Goal: Navigation & Orientation: Find specific page/section

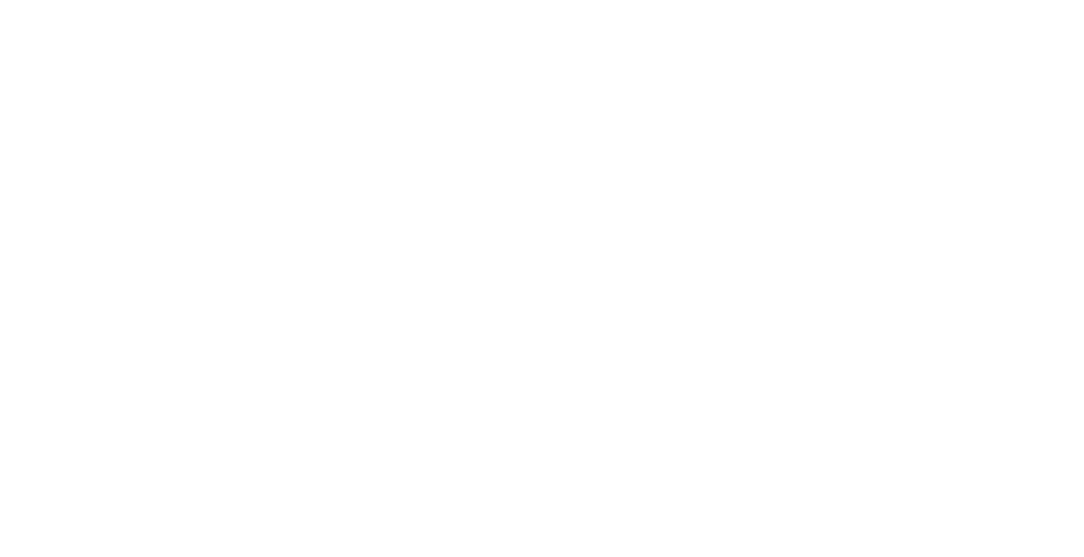
select select "*"
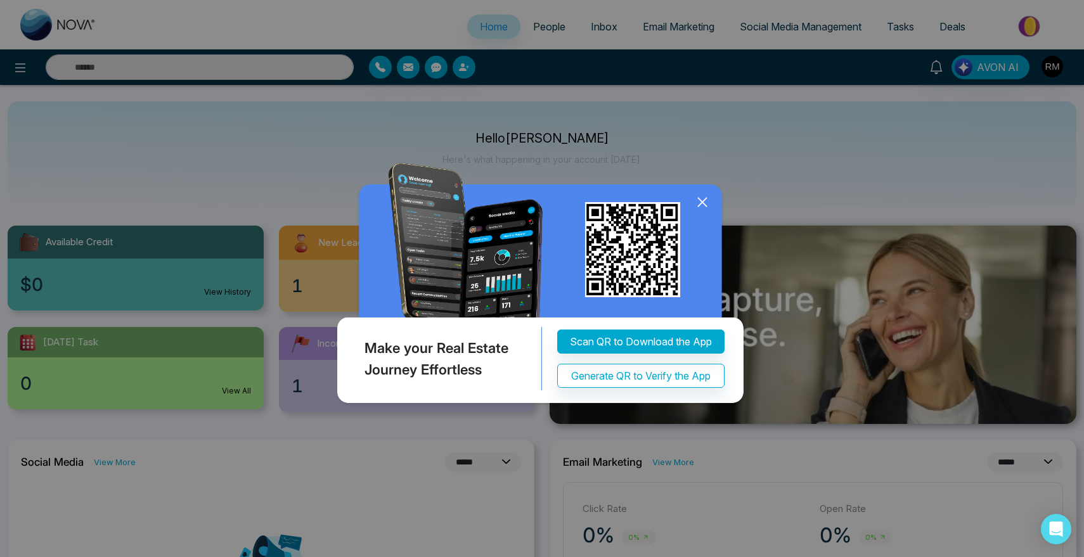
click at [709, 211] on icon at bounding box center [702, 202] width 19 height 19
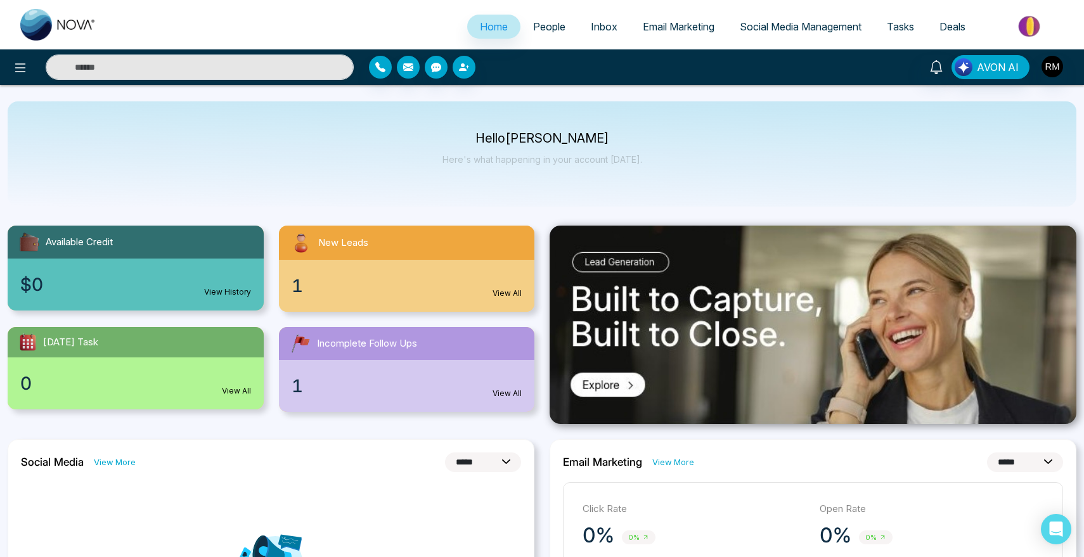
click at [538, 41] on ul "Home People Inbox Email Marketing Social Media Management Tasks Deals" at bounding box center [592, 27] width 967 height 35
click at [543, 27] on span "People" at bounding box center [549, 26] width 32 height 13
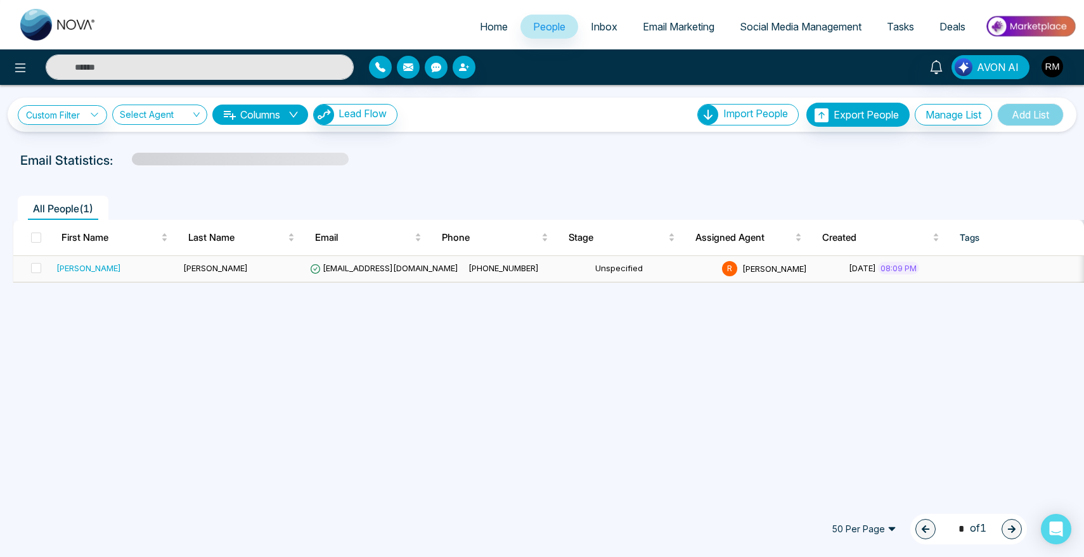
click at [73, 269] on div "[PERSON_NAME]" at bounding box center [88, 268] width 65 height 13
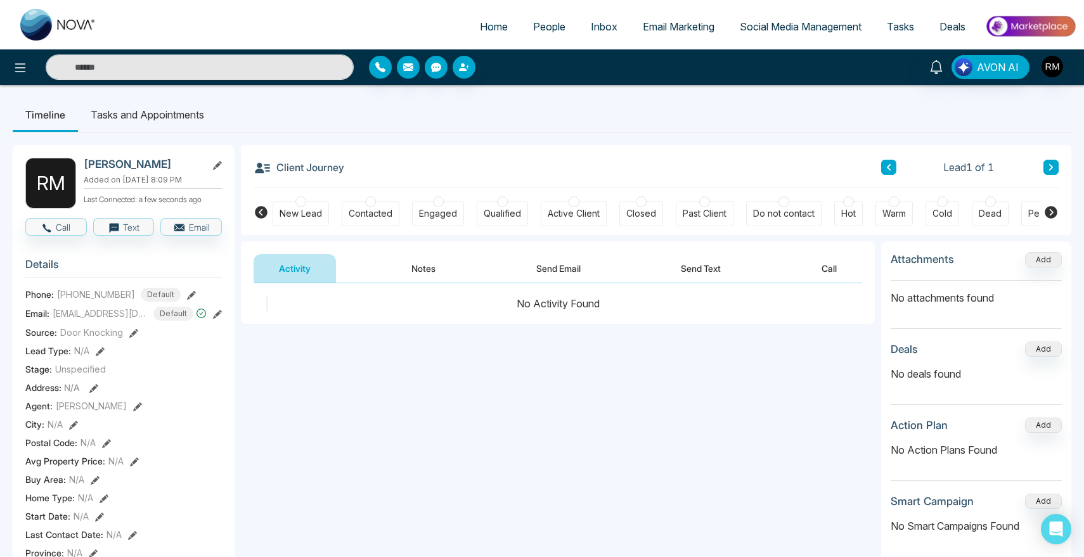
click at [219, 163] on icon at bounding box center [217, 165] width 9 height 9
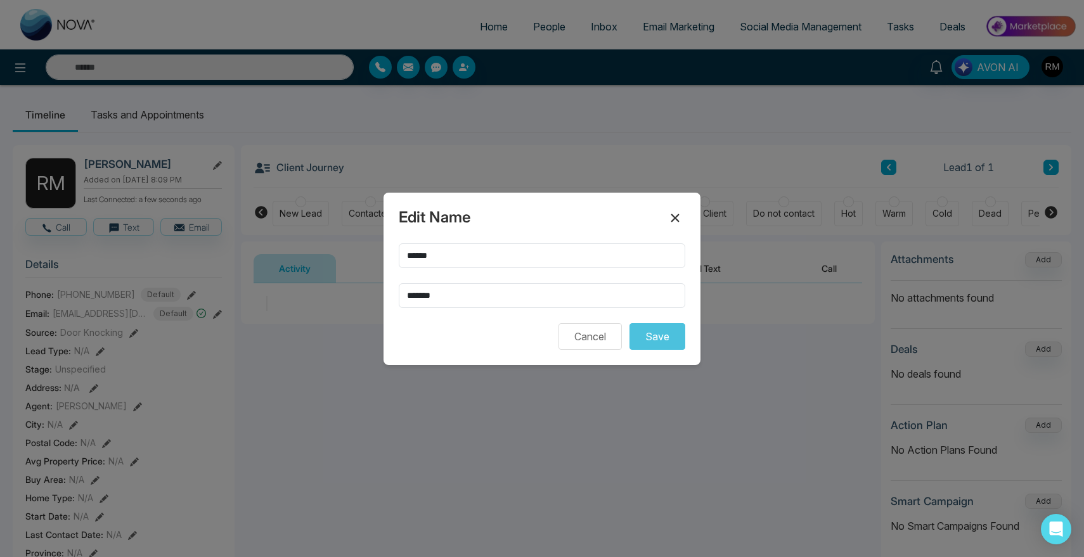
click at [670, 226] on button at bounding box center [675, 218] width 20 height 20
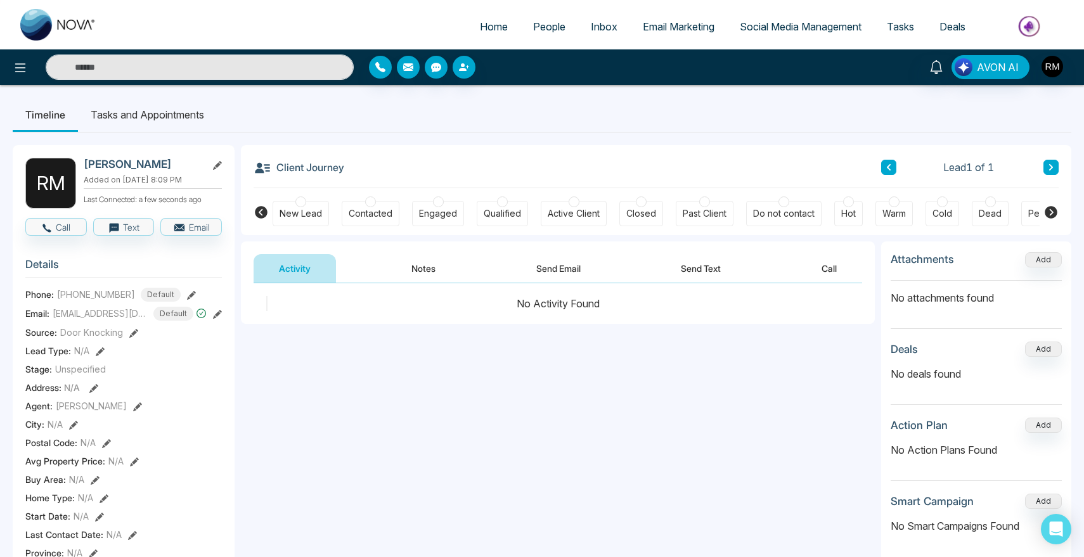
click at [181, 113] on li "Tasks and Appointments" at bounding box center [147, 115] width 139 height 34
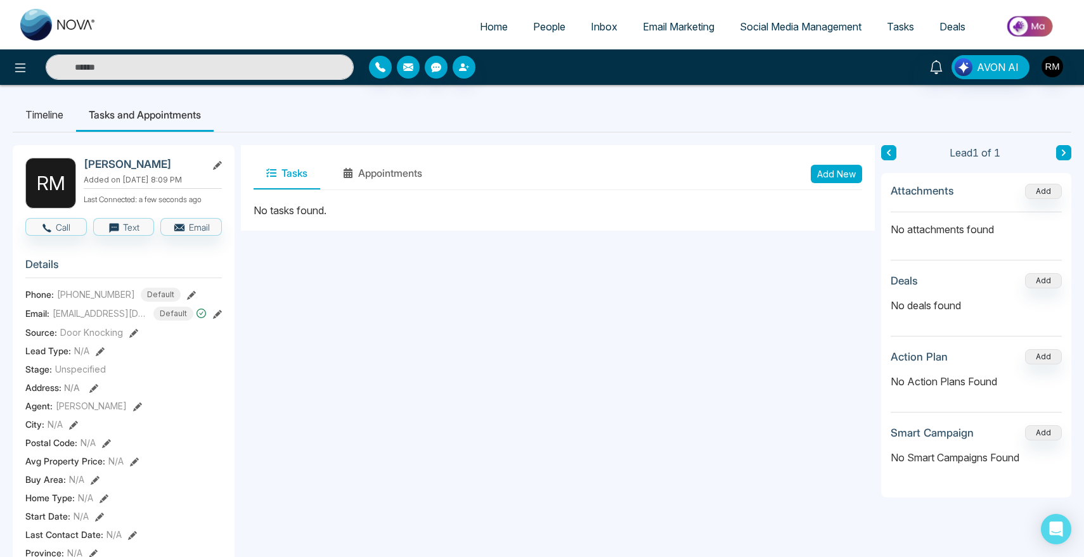
click at [217, 164] on icon at bounding box center [217, 165] width 9 height 9
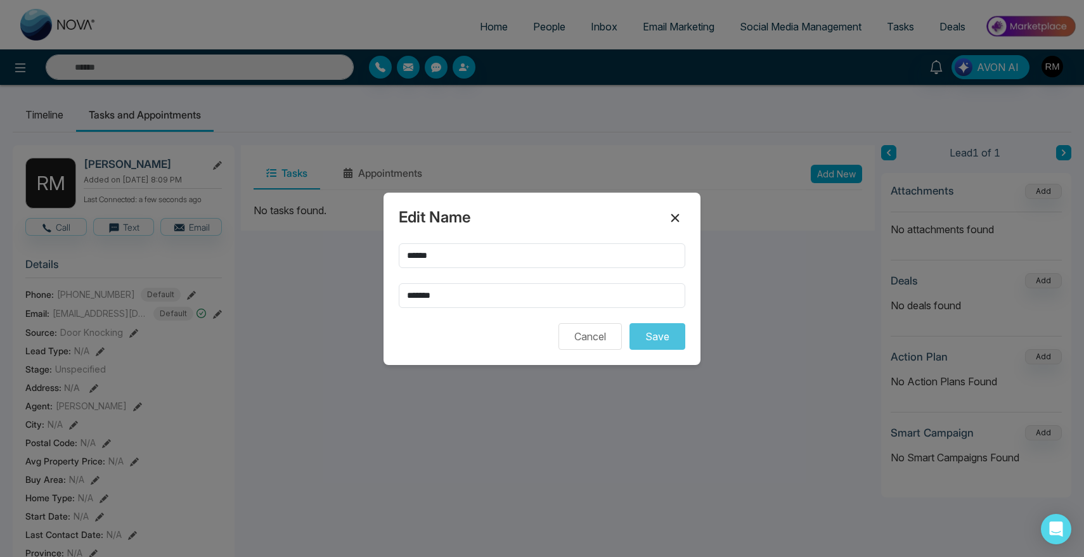
click at [665, 218] on button at bounding box center [675, 218] width 20 height 20
